Goal: Task Accomplishment & Management: Use online tool/utility

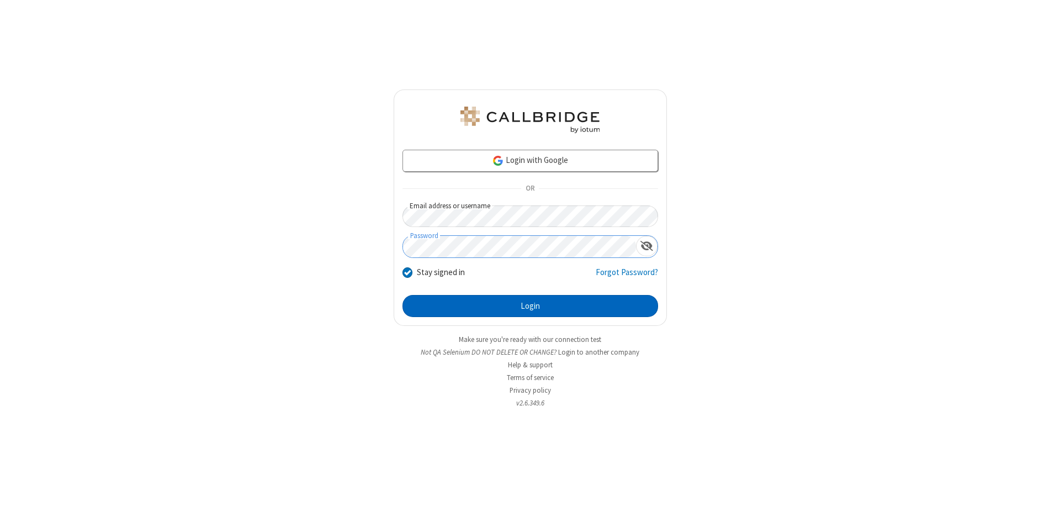
click at [530, 306] on button "Login" at bounding box center [530, 306] width 256 height 22
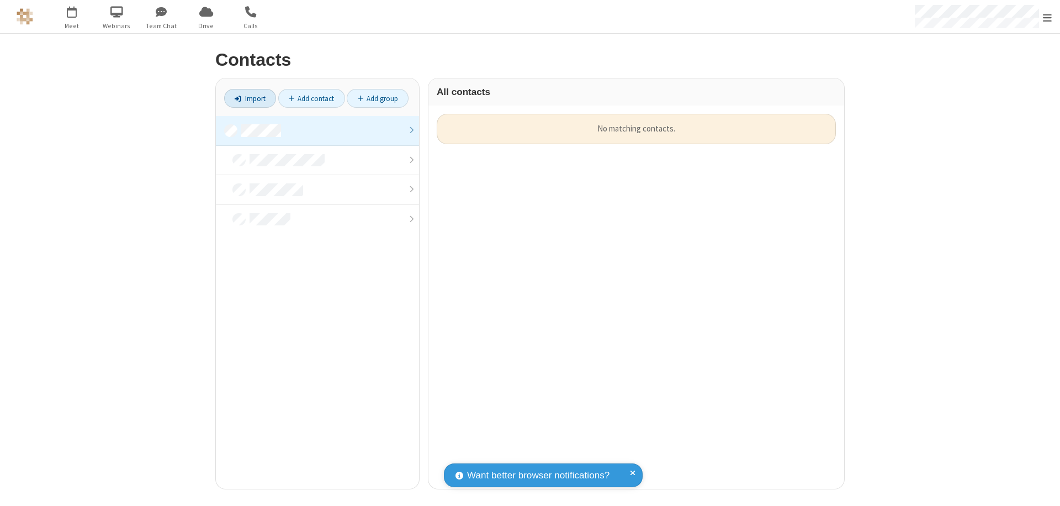
click at [317, 130] on link at bounding box center [317, 131] width 203 height 30
click at [250, 98] on link "Import" at bounding box center [250, 98] width 52 height 19
